Goal: Transaction & Acquisition: Purchase product/service

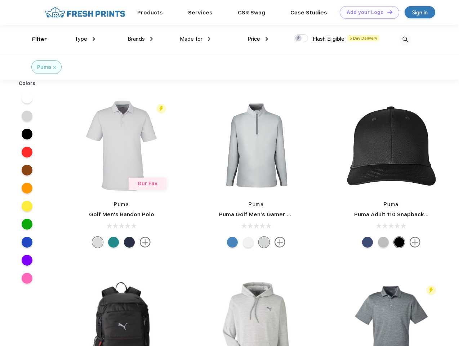
scroll to position [0, 0]
click at [367, 12] on link "Add your Logo Design Tool" at bounding box center [369, 12] width 59 height 13
click at [0, 0] on div "Design Tool" at bounding box center [0, 0] width 0 height 0
click at [387, 12] on link "Add your Logo Design Tool" at bounding box center [369, 12] width 59 height 13
click at [35, 39] on div "Filter" at bounding box center [39, 39] width 15 height 8
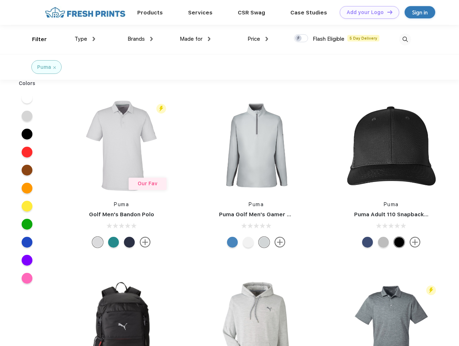
click at [85, 39] on span "Type" at bounding box center [81, 39] width 13 height 6
click at [140, 39] on span "Brands" at bounding box center [136, 39] width 17 height 6
click at [195, 39] on span "Made for" at bounding box center [191, 39] width 23 height 6
click at [258, 39] on span "Price" at bounding box center [253, 39] width 13 height 6
click at [301, 39] on div at bounding box center [301, 38] width 14 height 8
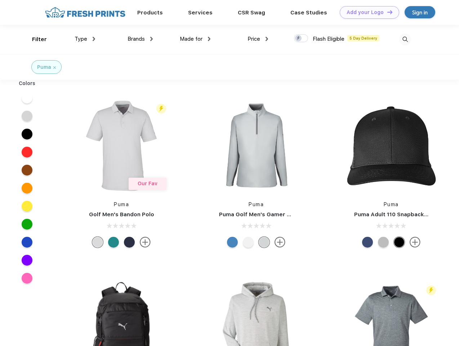
click at [299, 39] on input "checkbox" at bounding box center [296, 36] width 5 height 5
click at [405, 39] on img at bounding box center [405, 40] width 12 height 12
